Goal: Transaction & Acquisition: Purchase product/service

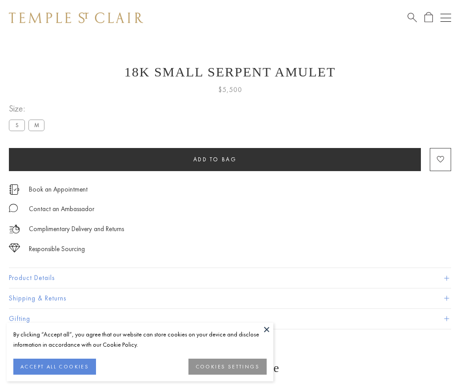
click at [214, 159] on span "Add to bag" at bounding box center [215, 159] width 44 height 8
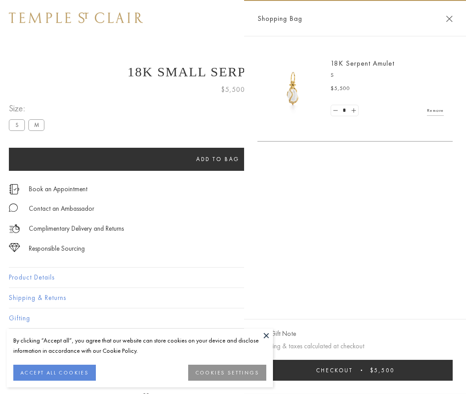
click at [356, 370] on button "Checkout $5,500" at bounding box center [355, 370] width 195 height 21
